Goal: Find specific page/section: Find specific page/section

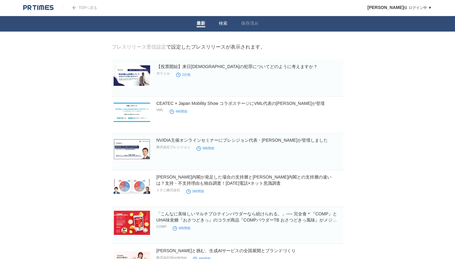
click at [223, 25] on link "検索" at bounding box center [223, 24] width 9 height 7
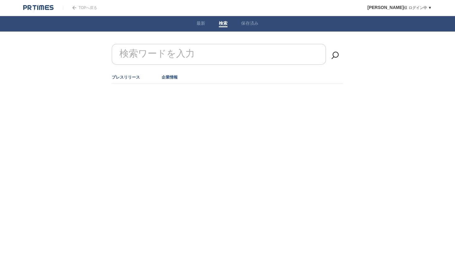
click at [169, 76] on link "企業情報" at bounding box center [170, 77] width 16 height 5
click at [147, 55] on label "検索ワードを入力" at bounding box center [157, 54] width 78 height 16
click at [147, 55] on input "検索ワードを入力" at bounding box center [219, 54] width 214 height 21
paste input "株式会社メディハオ"
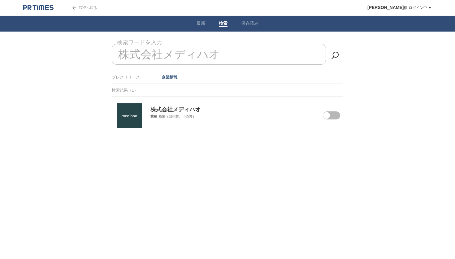
type input "株式会社メディハオ"
click at [332, 116] on span at bounding box center [327, 119] width 26 height 16
click at [0, 0] on input "checkbox" at bounding box center [0, 0] width 0 height 0
click at [126, 121] on img at bounding box center [129, 115] width 25 height 25
